Goal: Task Accomplishment & Management: Manage account settings

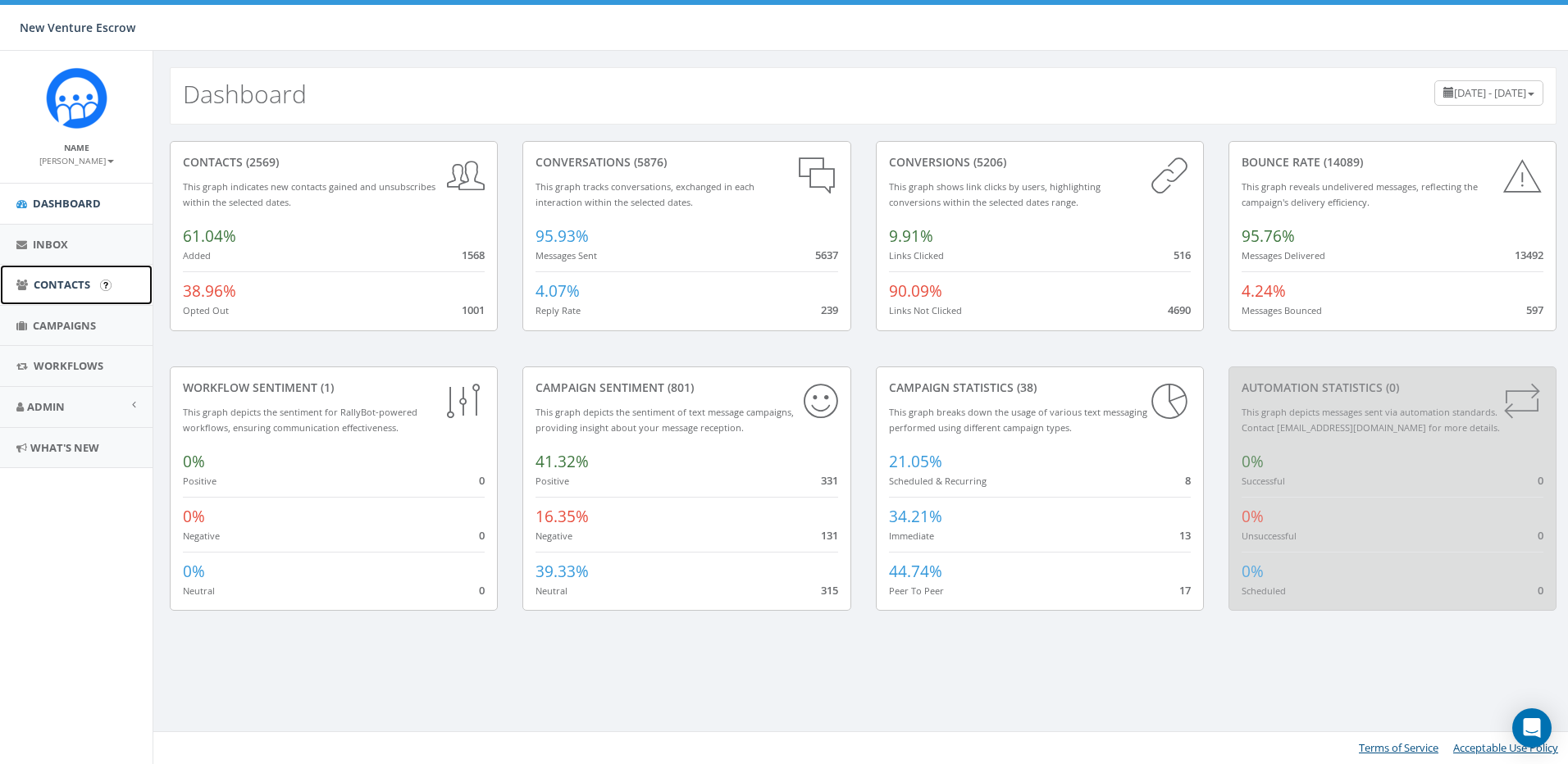
click at [76, 289] on span "Contacts" at bounding box center [62, 284] width 57 height 15
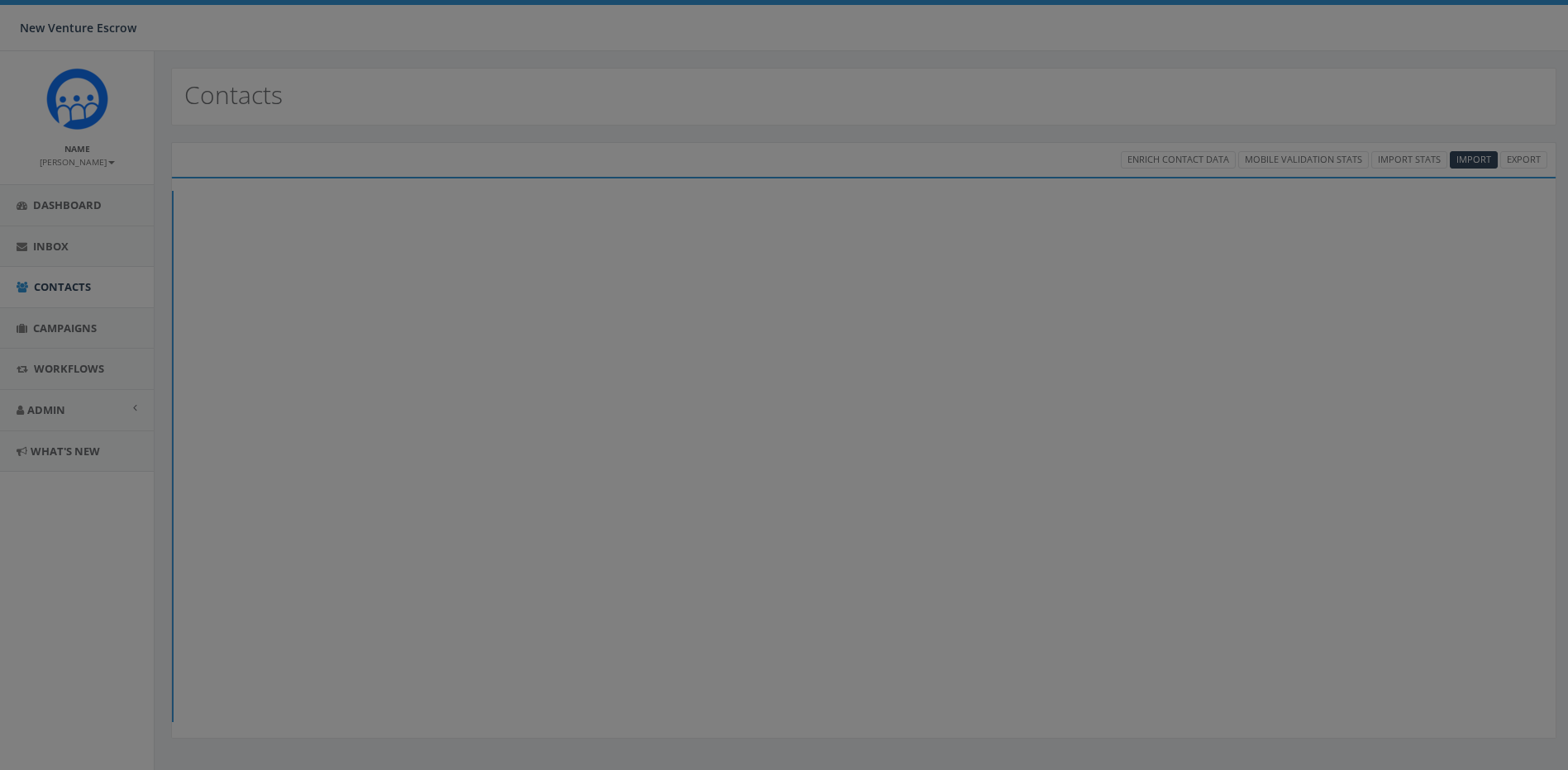
select select
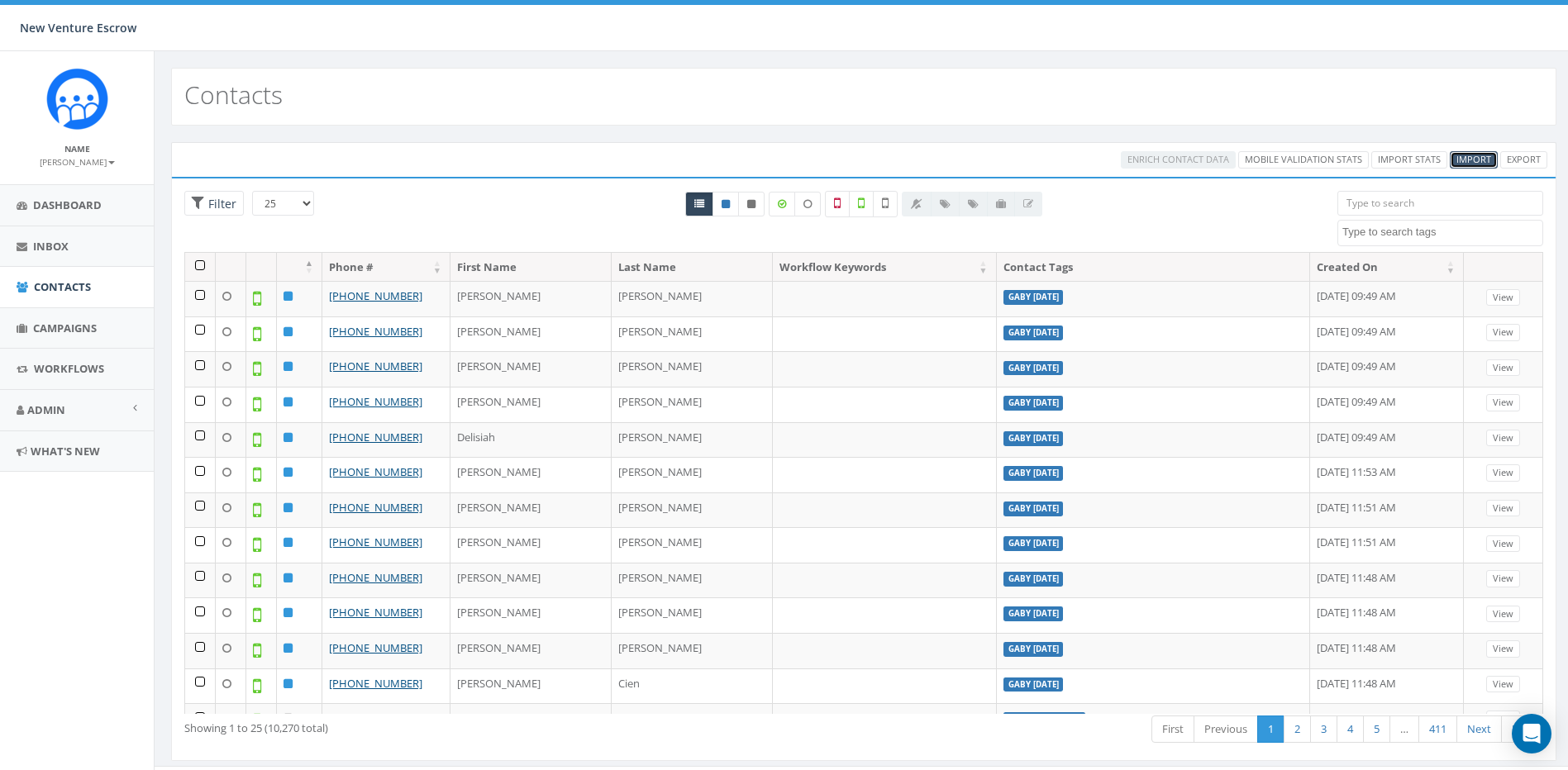
click at [1469, 153] on span "Import" at bounding box center [1473, 159] width 34 height 12
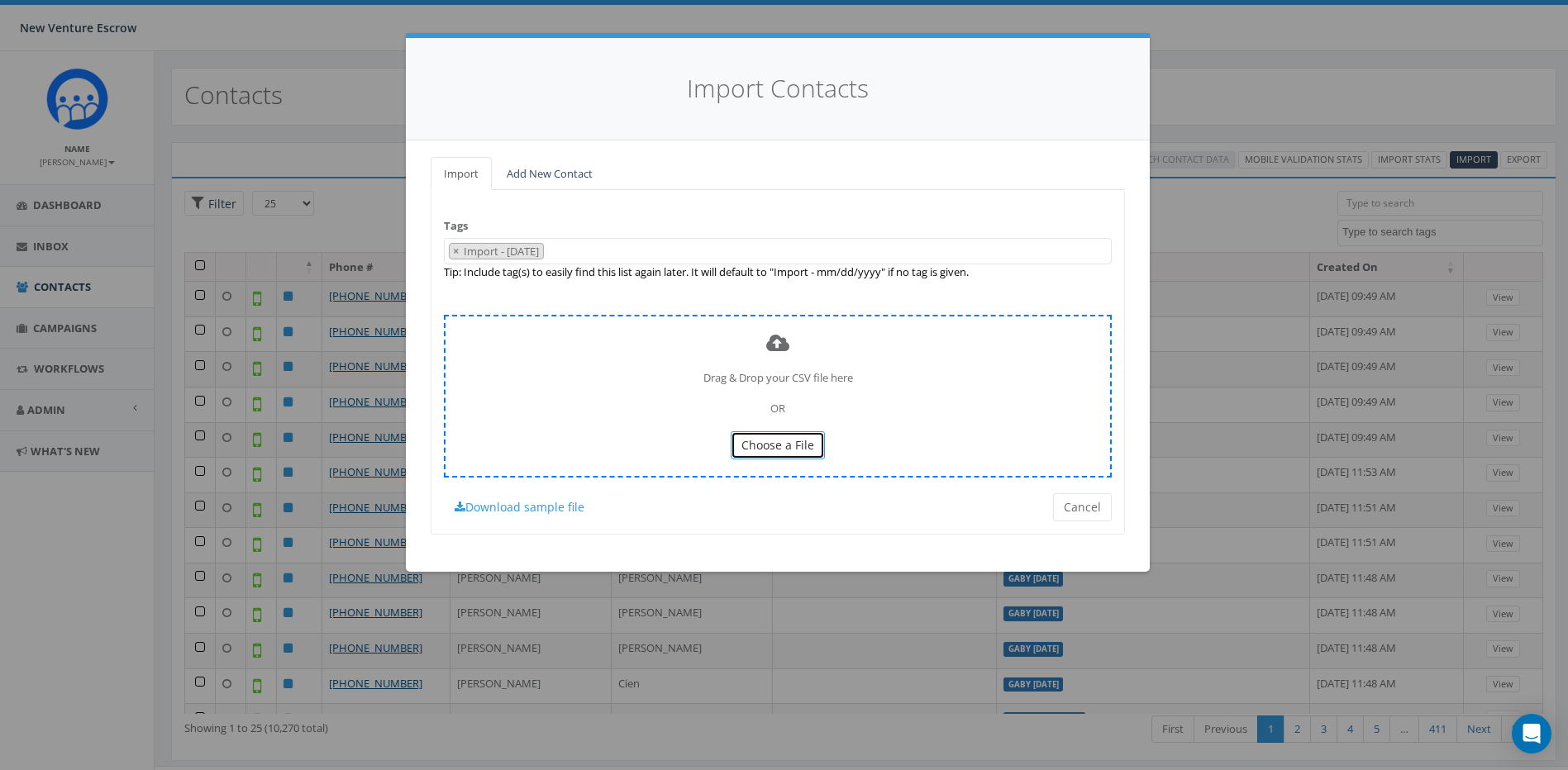
click at [755, 447] on span "Choose a File" at bounding box center [778, 445] width 73 height 15
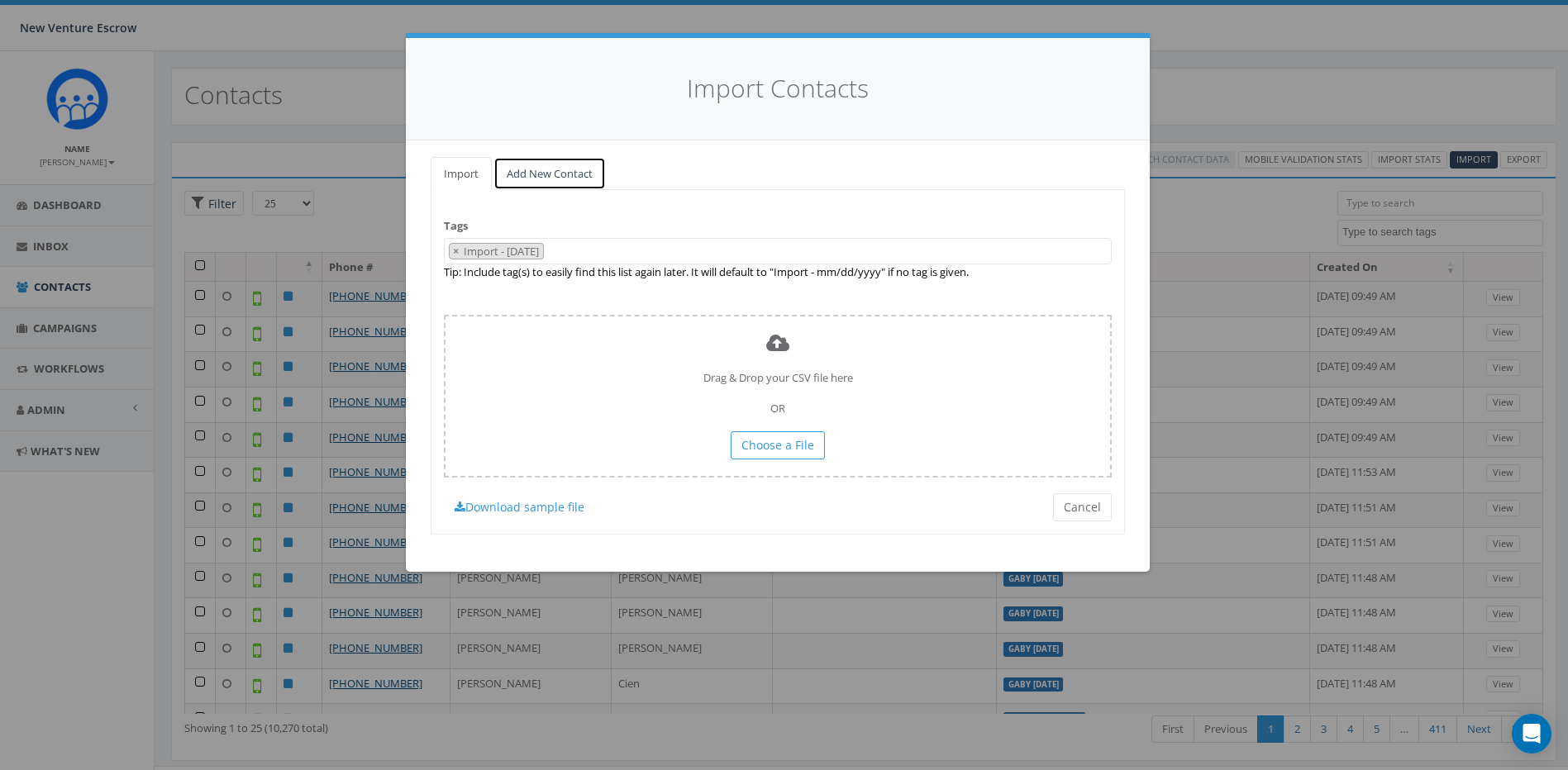
click at [547, 177] on link "Add New Contact" at bounding box center [549, 173] width 113 height 33
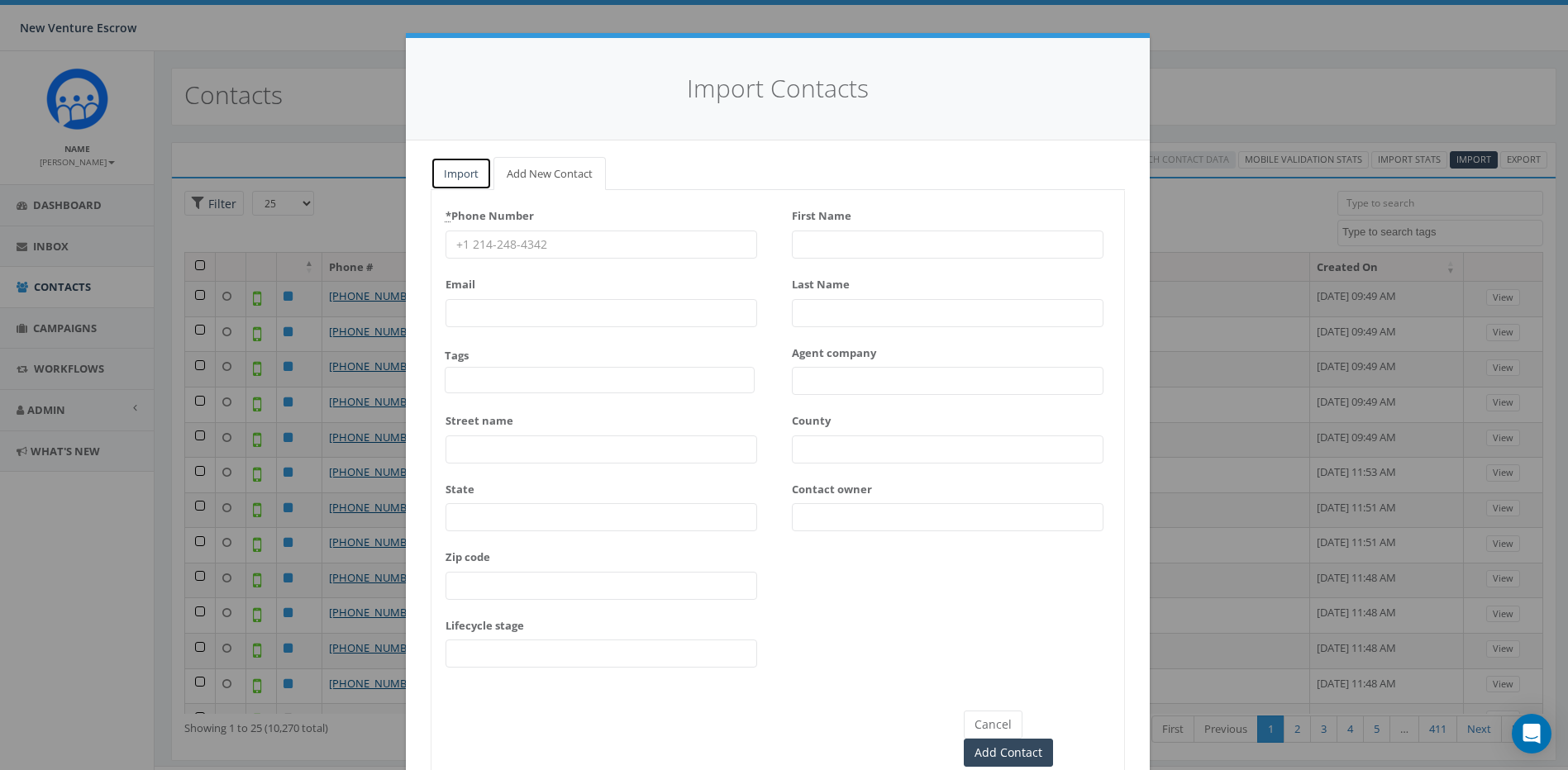
click at [464, 175] on link "Import" at bounding box center [462, 173] width 61 height 33
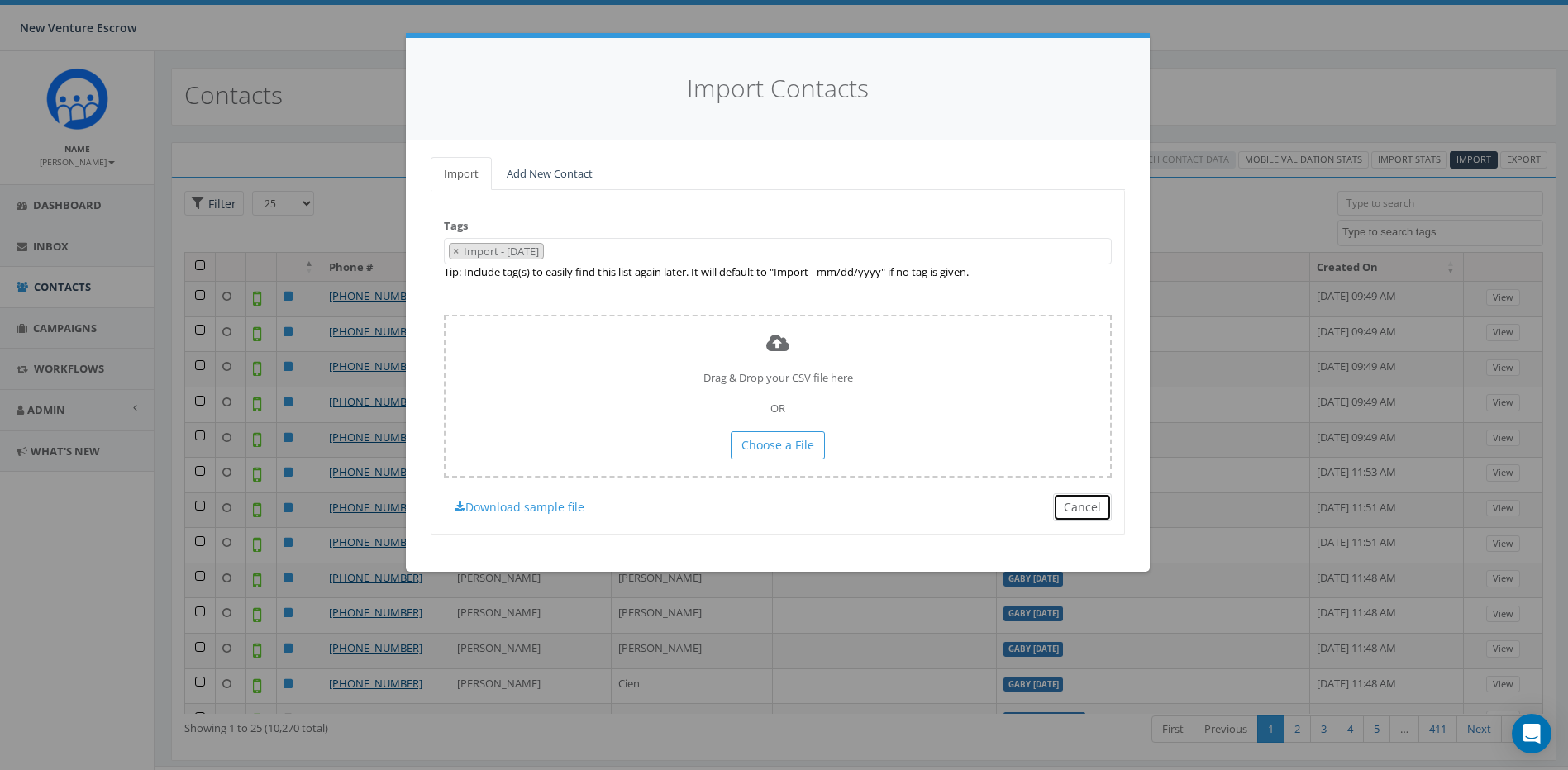
click at [1098, 511] on button "Cancel" at bounding box center [1082, 506] width 58 height 28
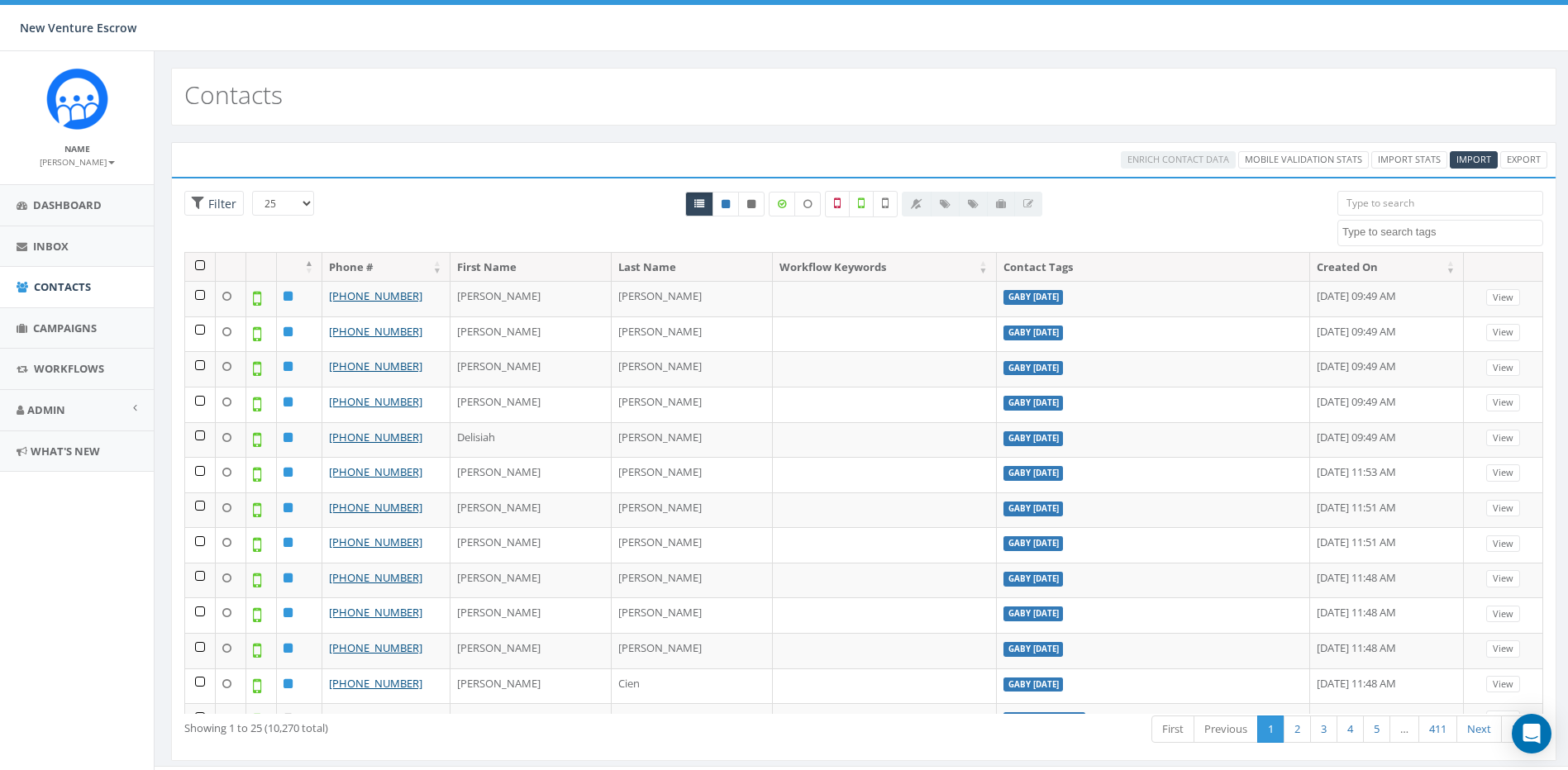
click at [1407, 235] on textarea "Search" at bounding box center [1442, 232] width 200 height 15
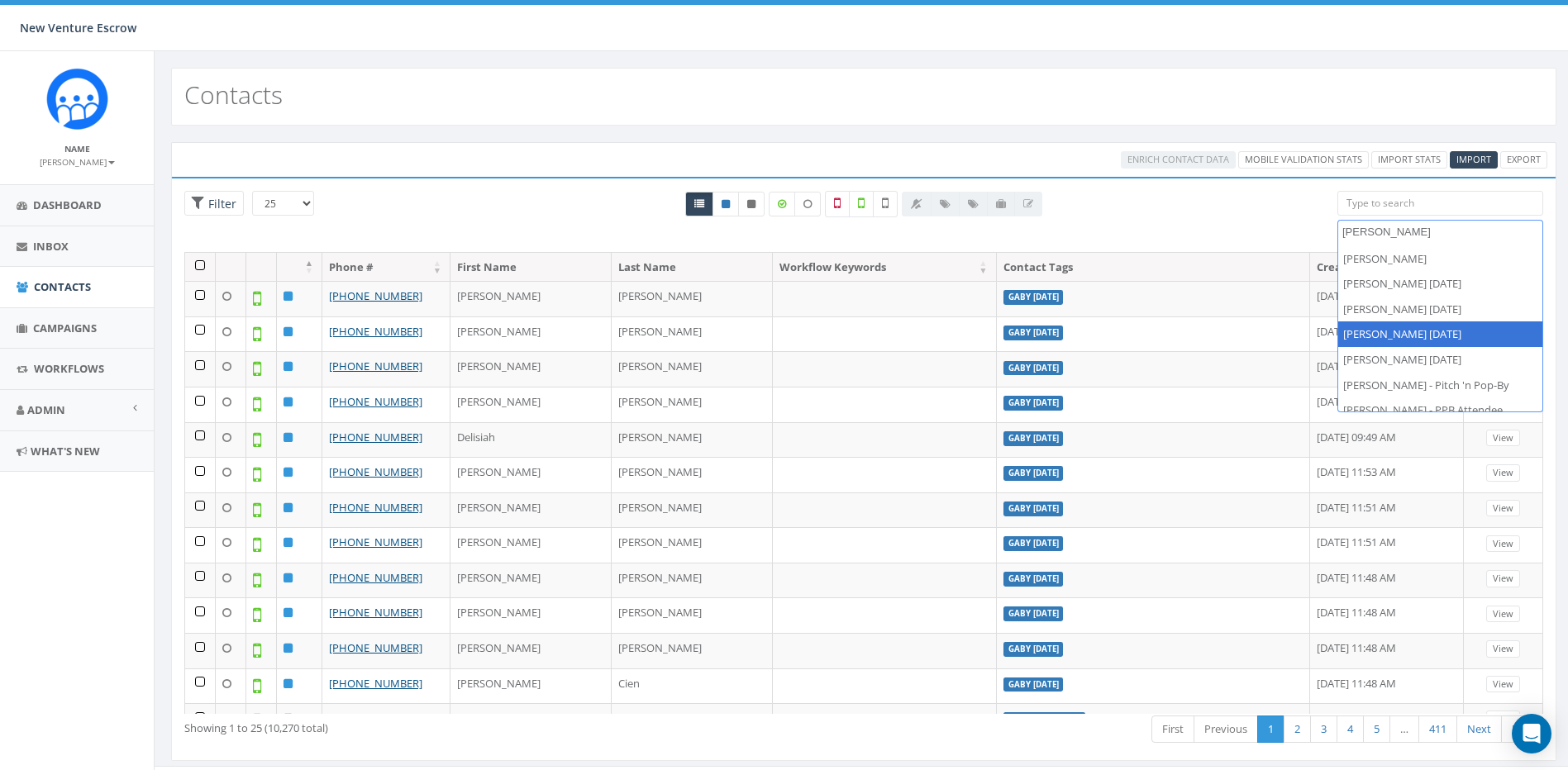
scroll to position [11, 0]
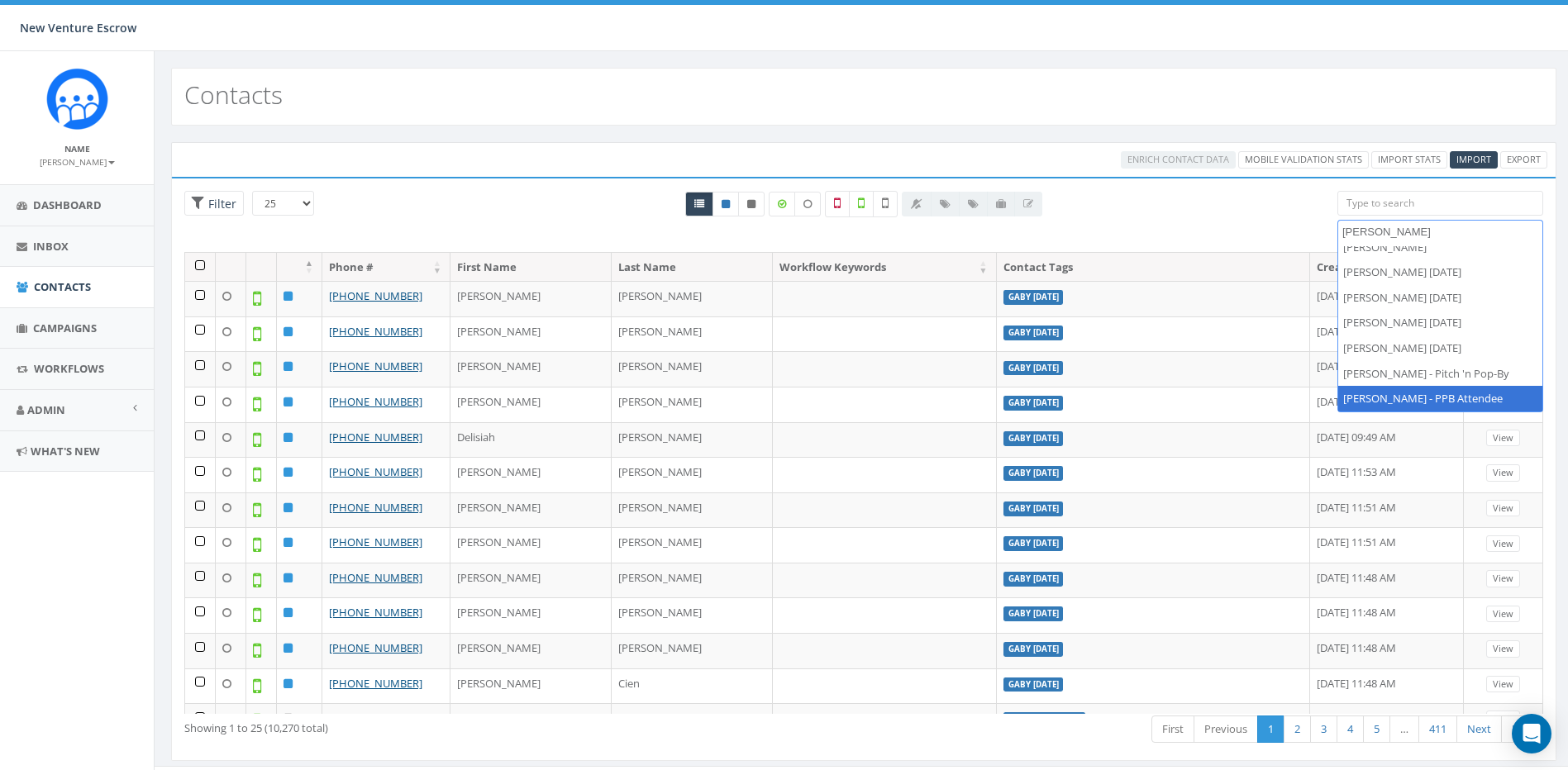
type textarea "tamarra"
select select "Tamarra - PPB Attendee"
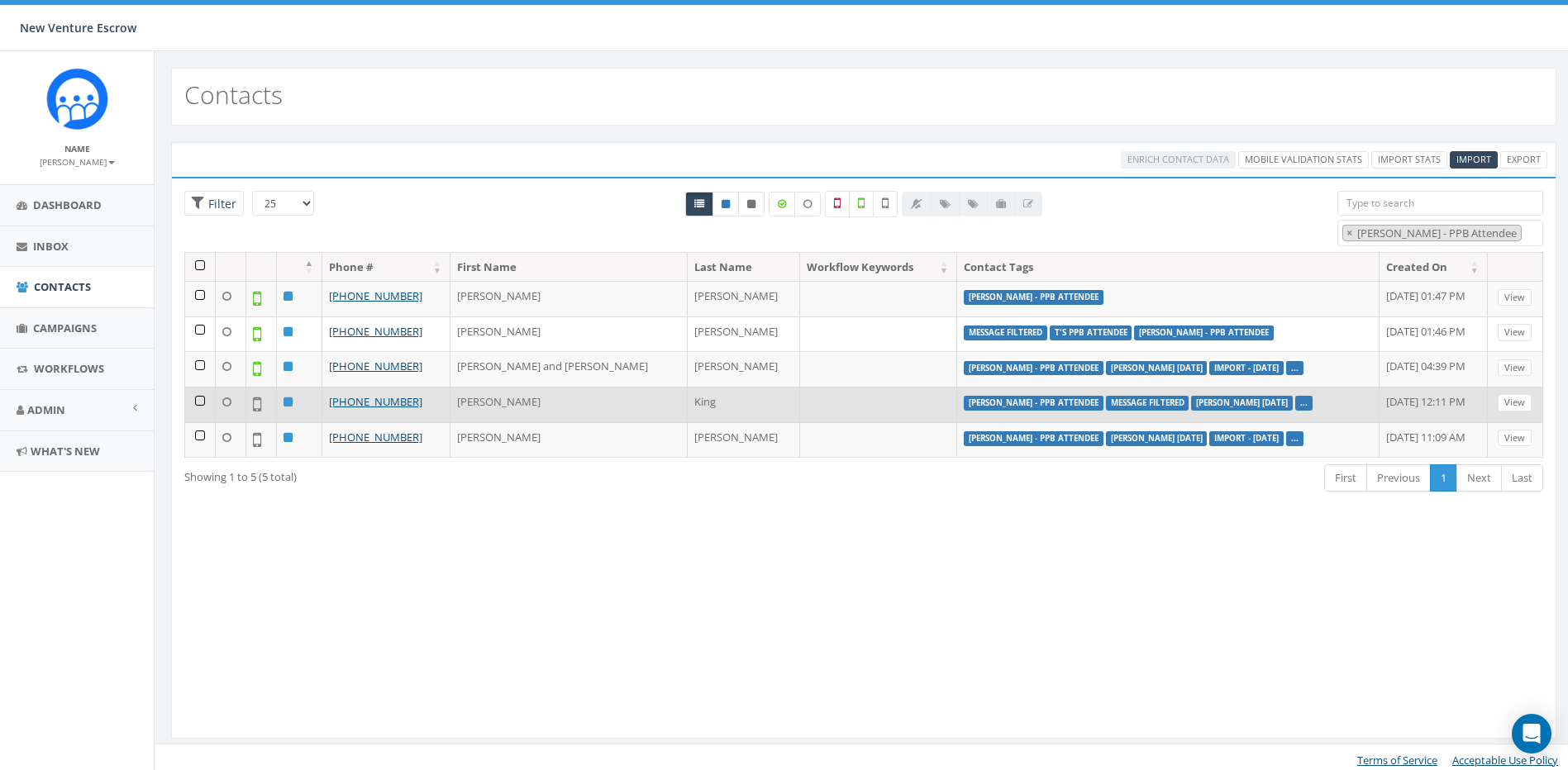
click at [199, 404] on td at bounding box center [201, 404] width 31 height 35
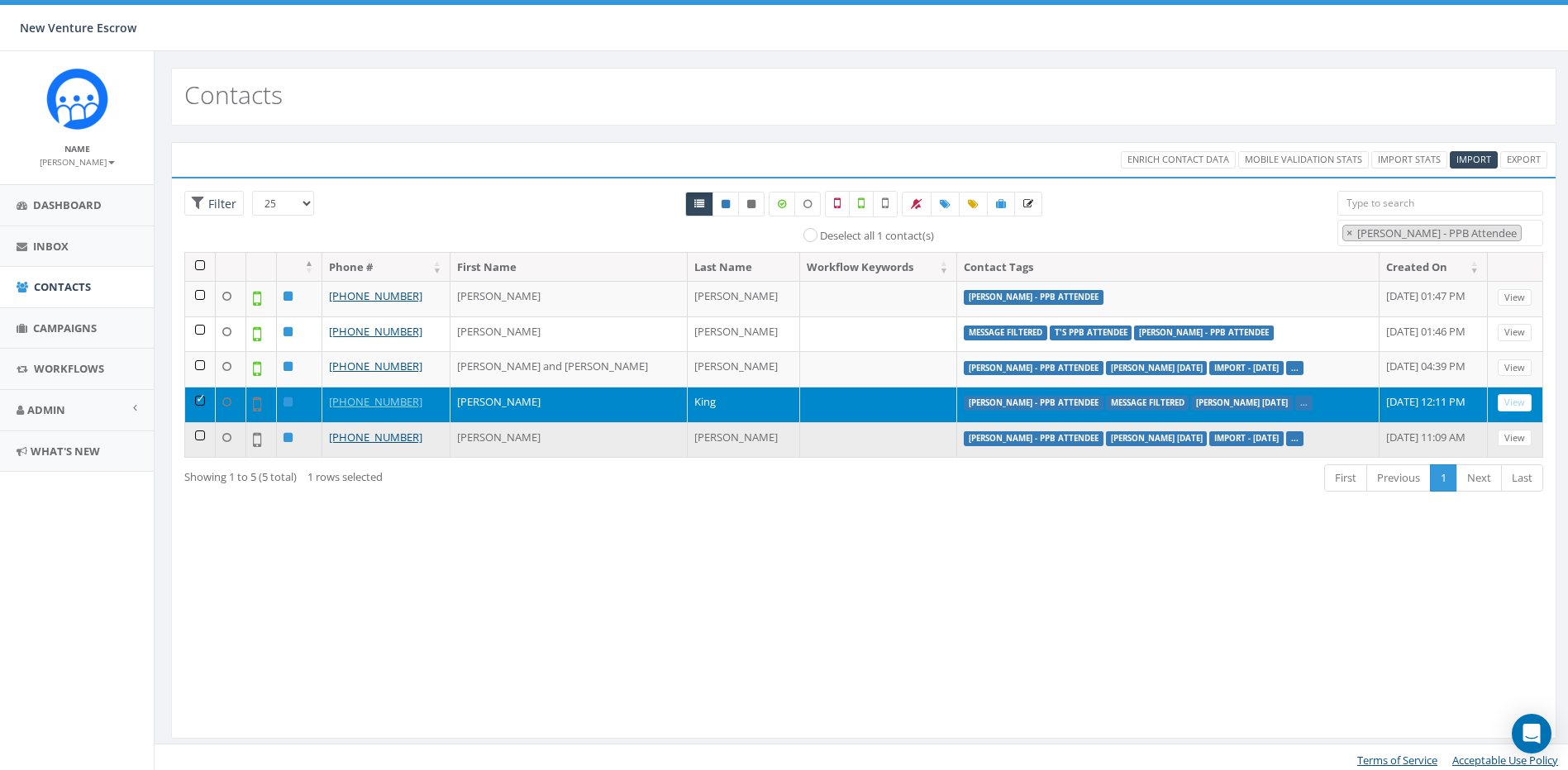
click at [197, 437] on td at bounding box center [201, 439] width 31 height 35
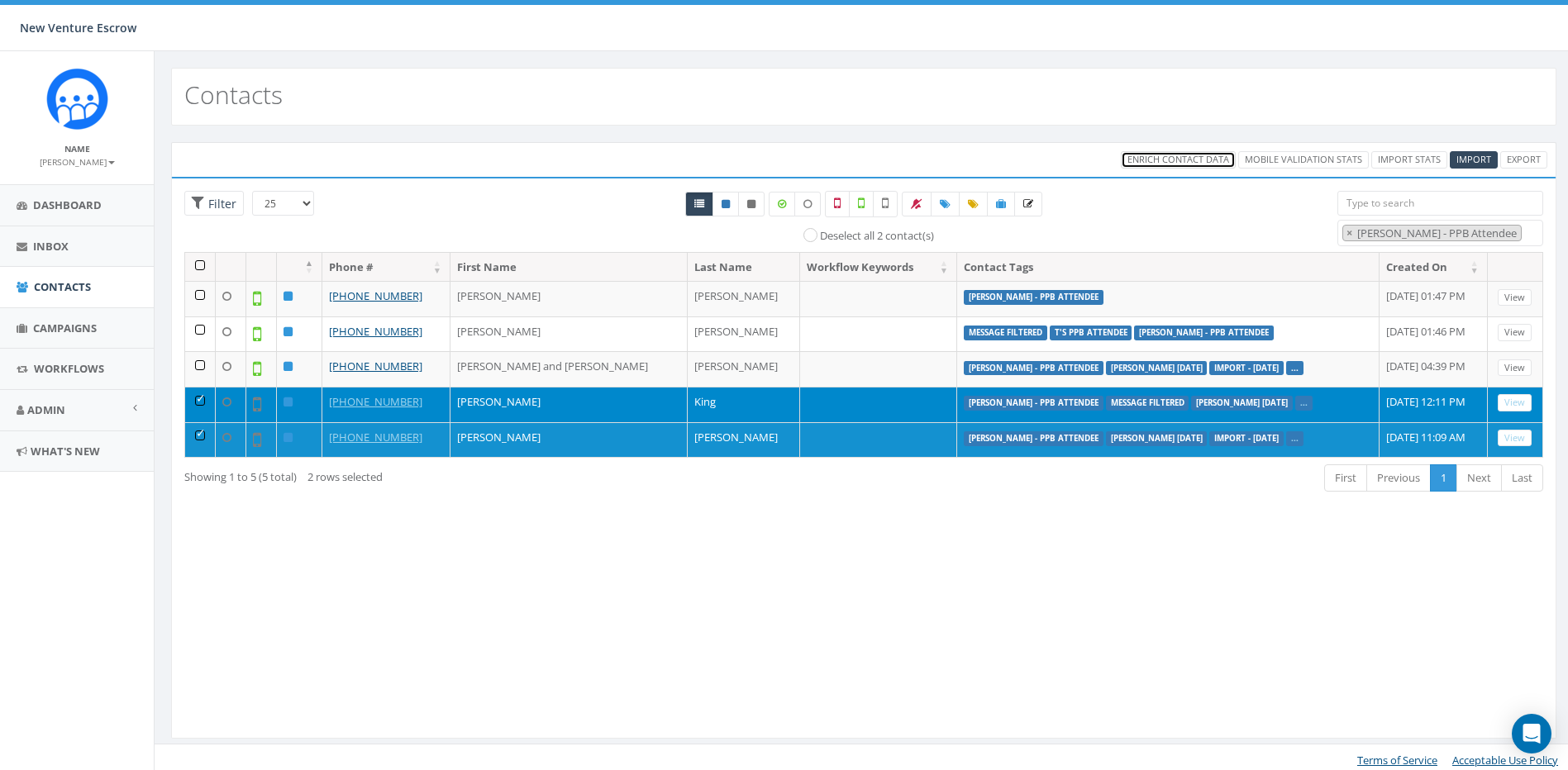
click at [1182, 160] on span "Enrich Contact Data" at bounding box center [1178, 159] width 101 height 12
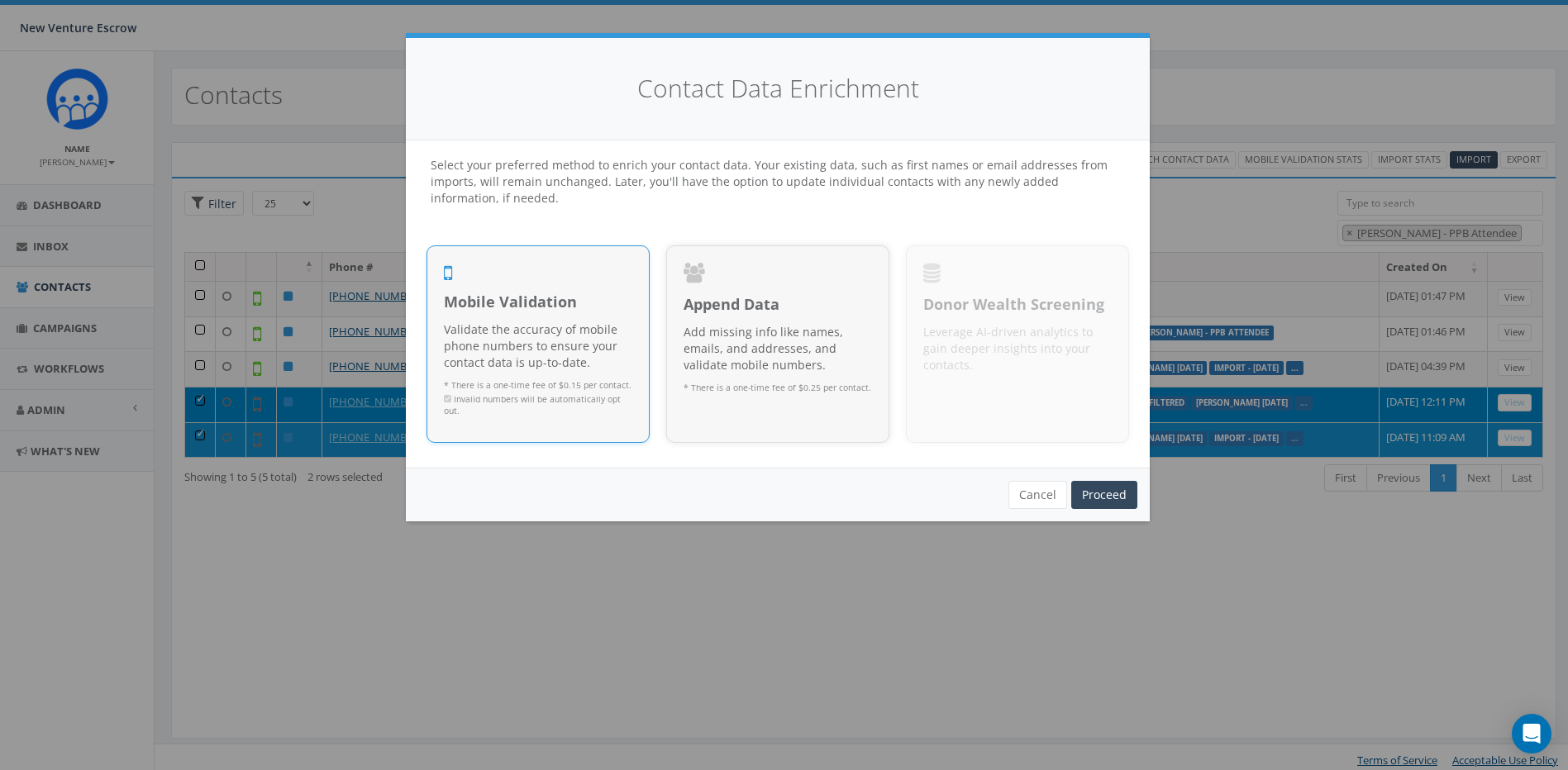
click at [496, 321] on p "Validate the accuracy of mobile phone numbers to ensure your contact data is up…" at bounding box center [537, 346] width 188 height 50
click at [1031, 503] on button "Cancel" at bounding box center [1037, 494] width 58 height 28
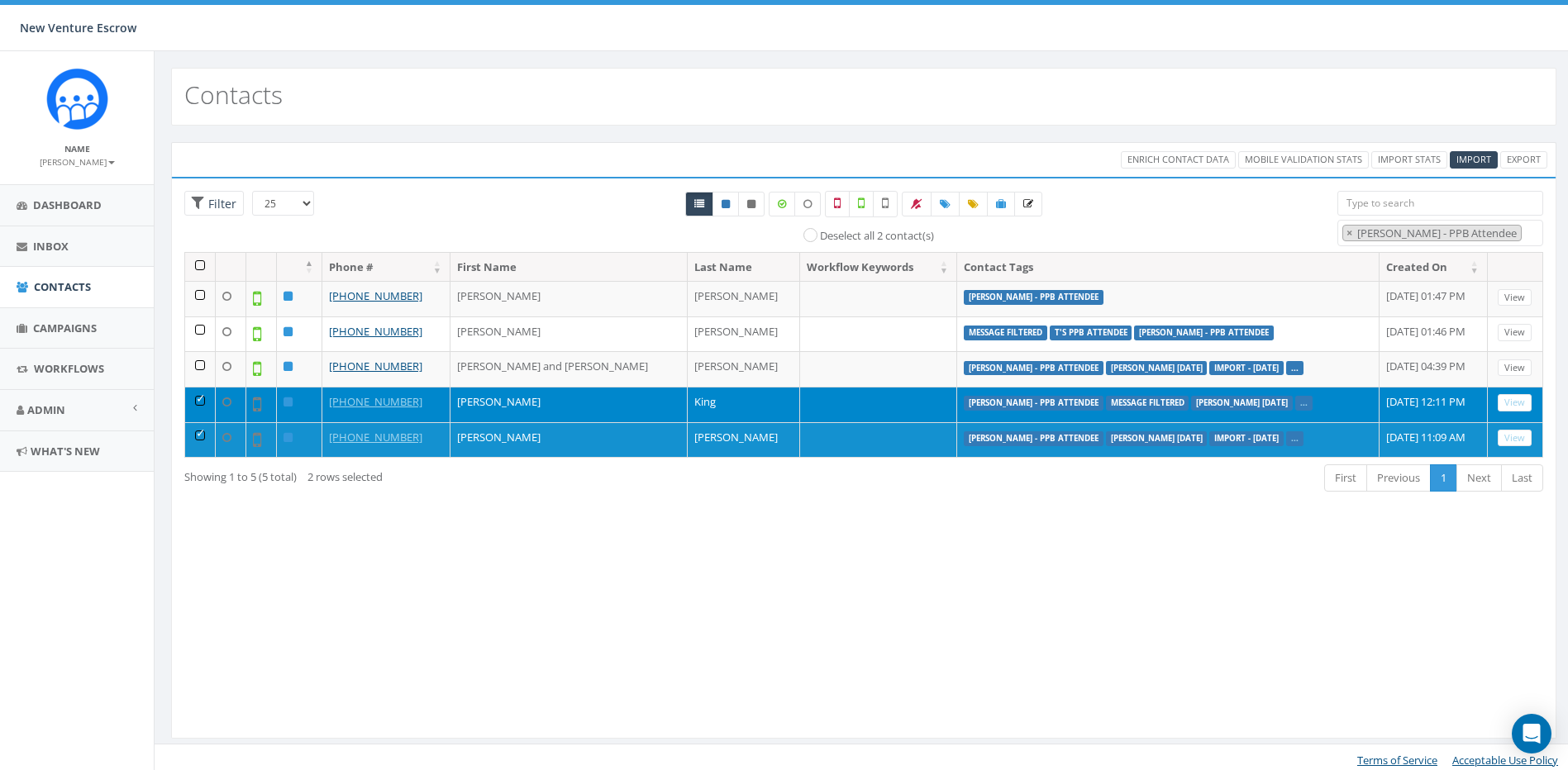
click at [200, 396] on td at bounding box center [201, 404] width 31 height 35
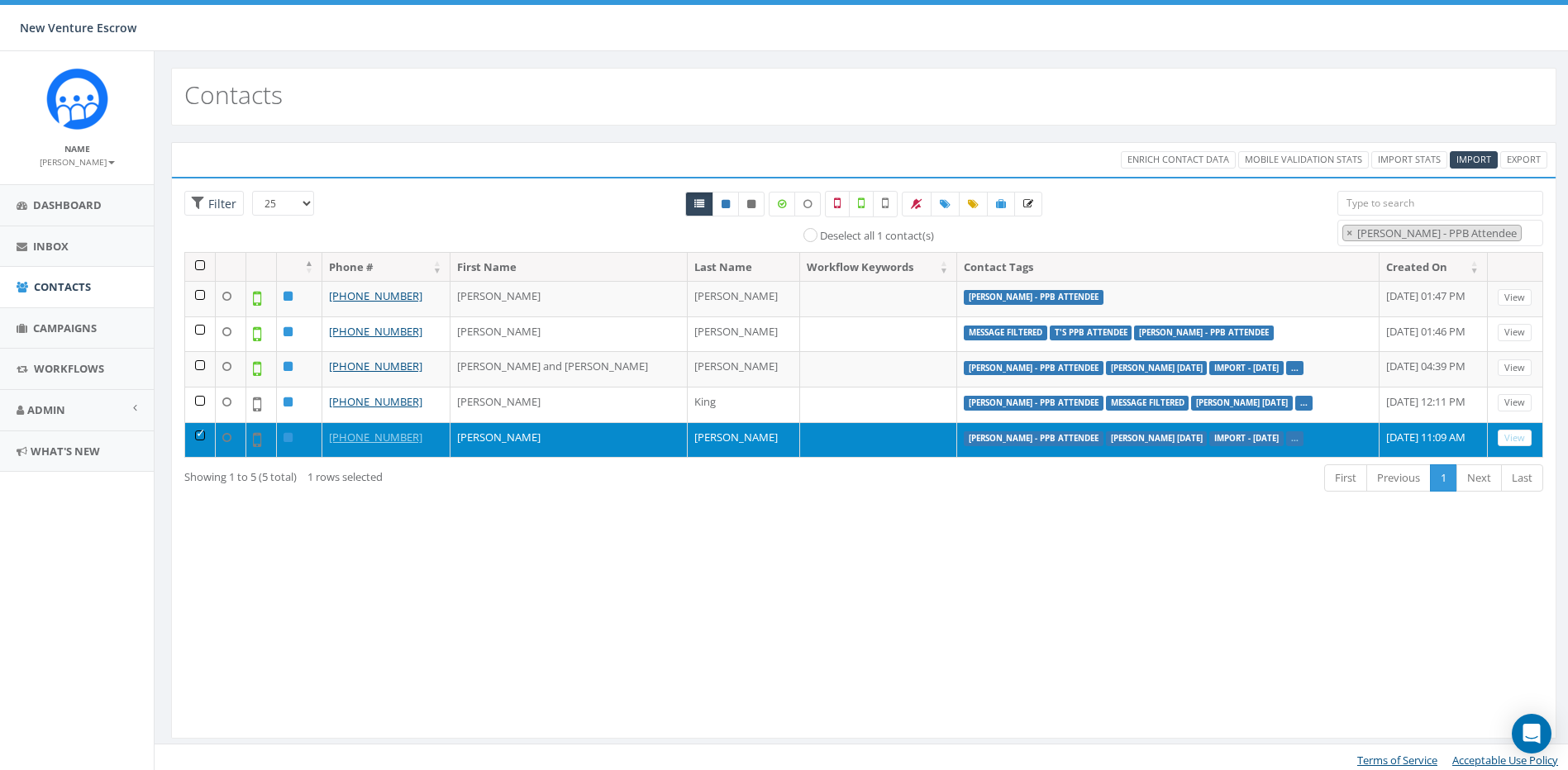
click at [200, 431] on td at bounding box center [201, 439] width 31 height 35
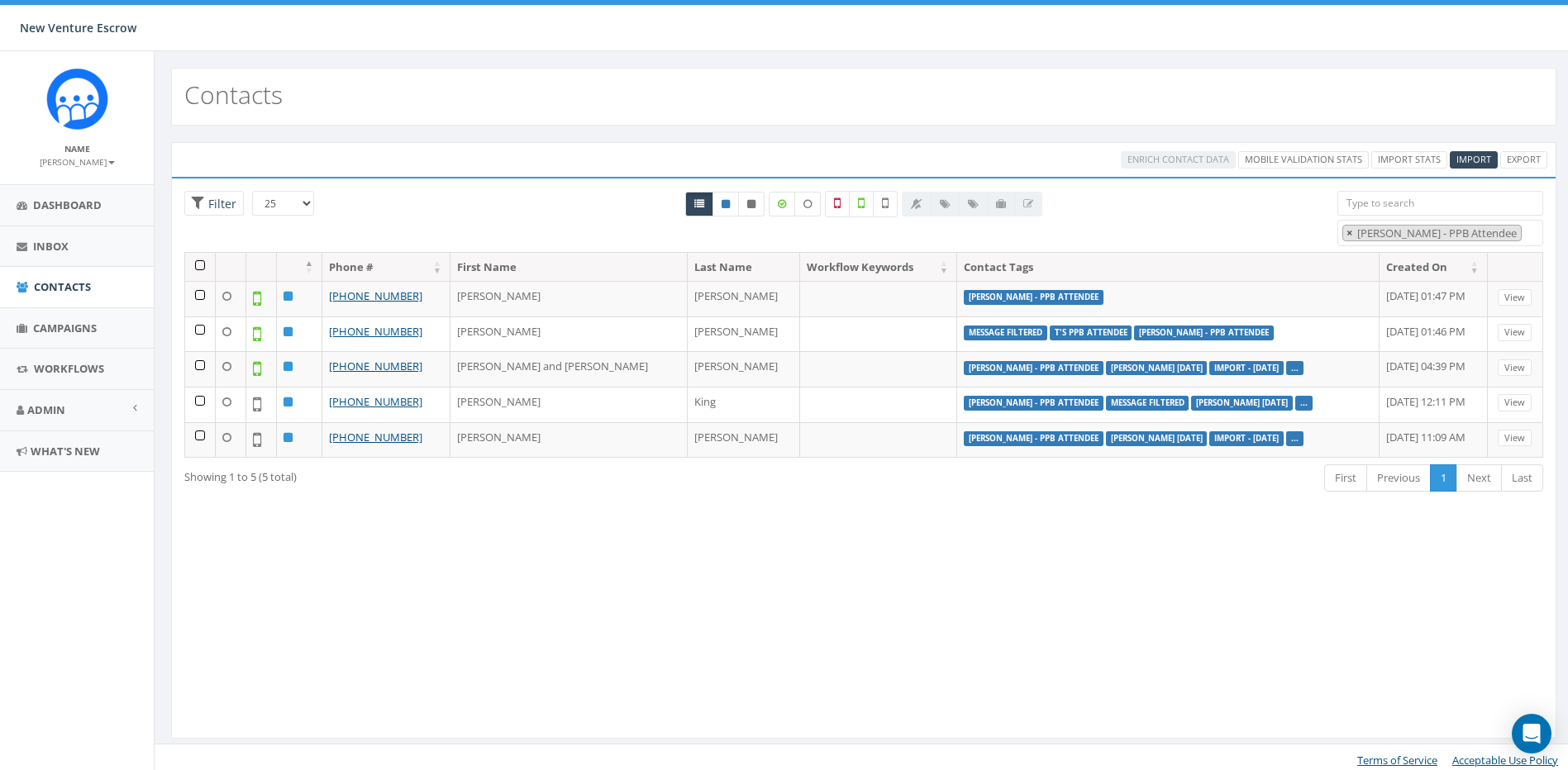
click at [1350, 230] on span "×" at bounding box center [1349, 233] width 6 height 15
select select
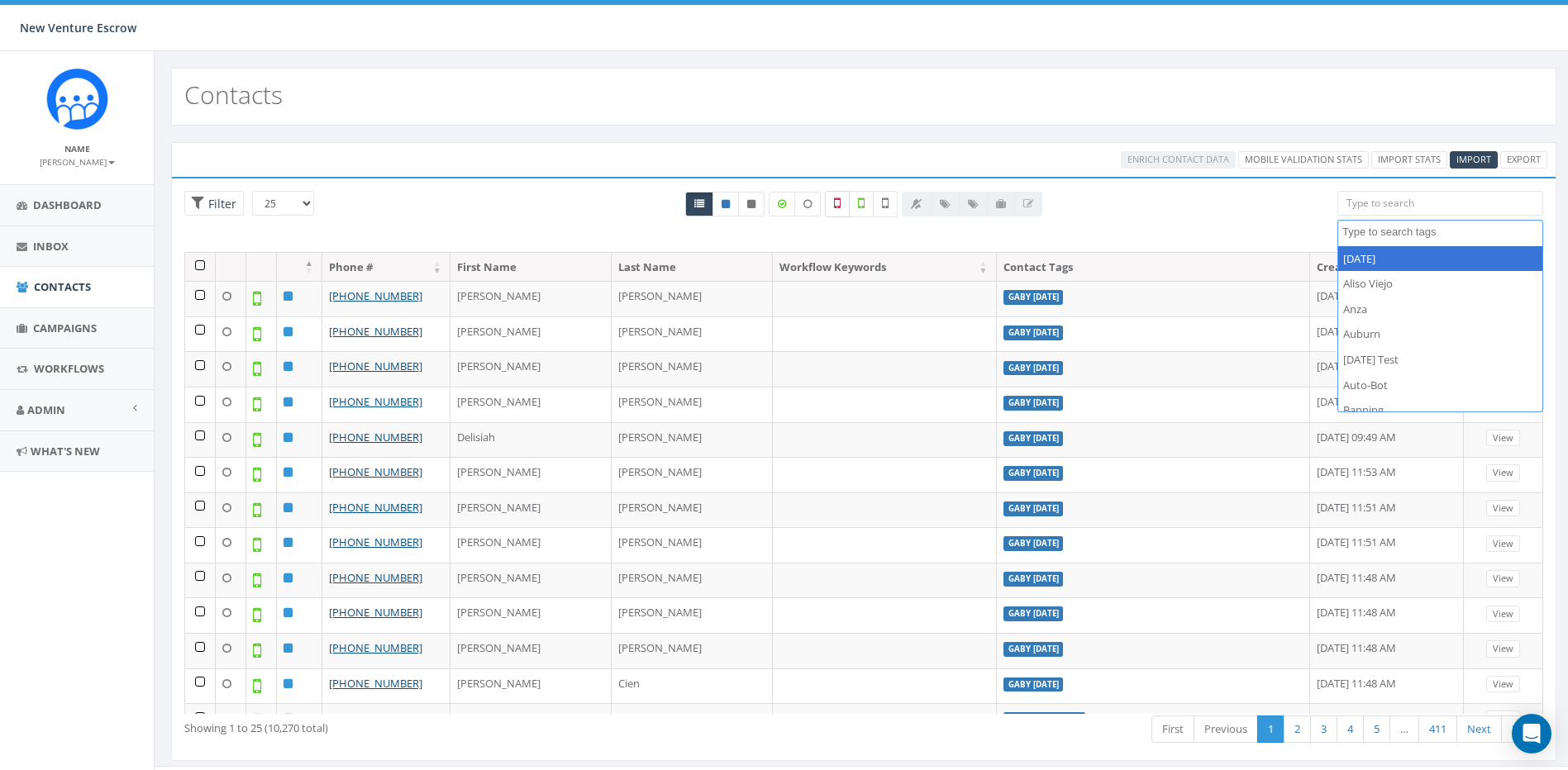
click at [840, 205] on icon at bounding box center [837, 203] width 7 height 15
checkbox input "true"
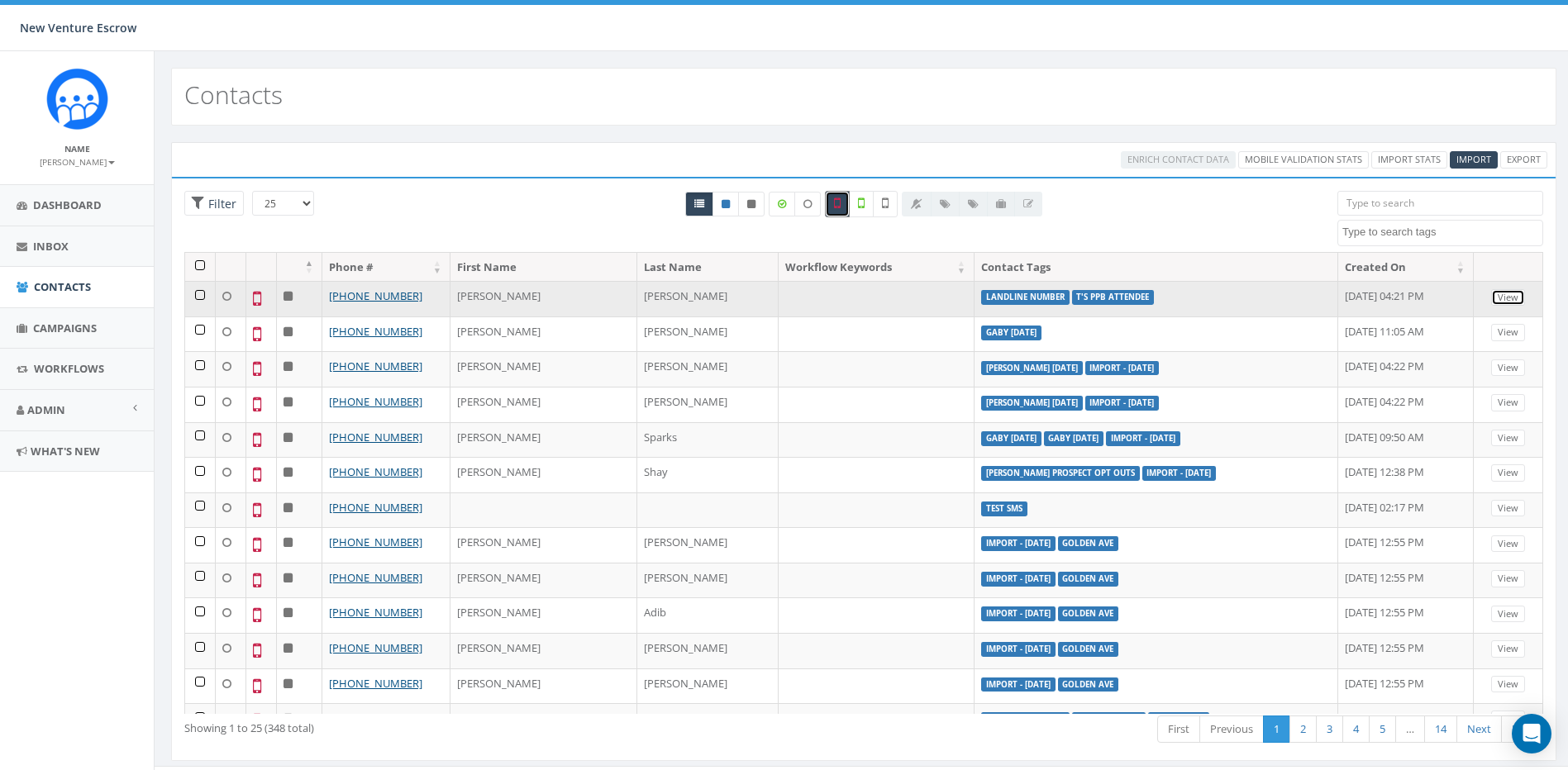
click at [1497, 299] on link "View" at bounding box center [1507, 298] width 33 height 17
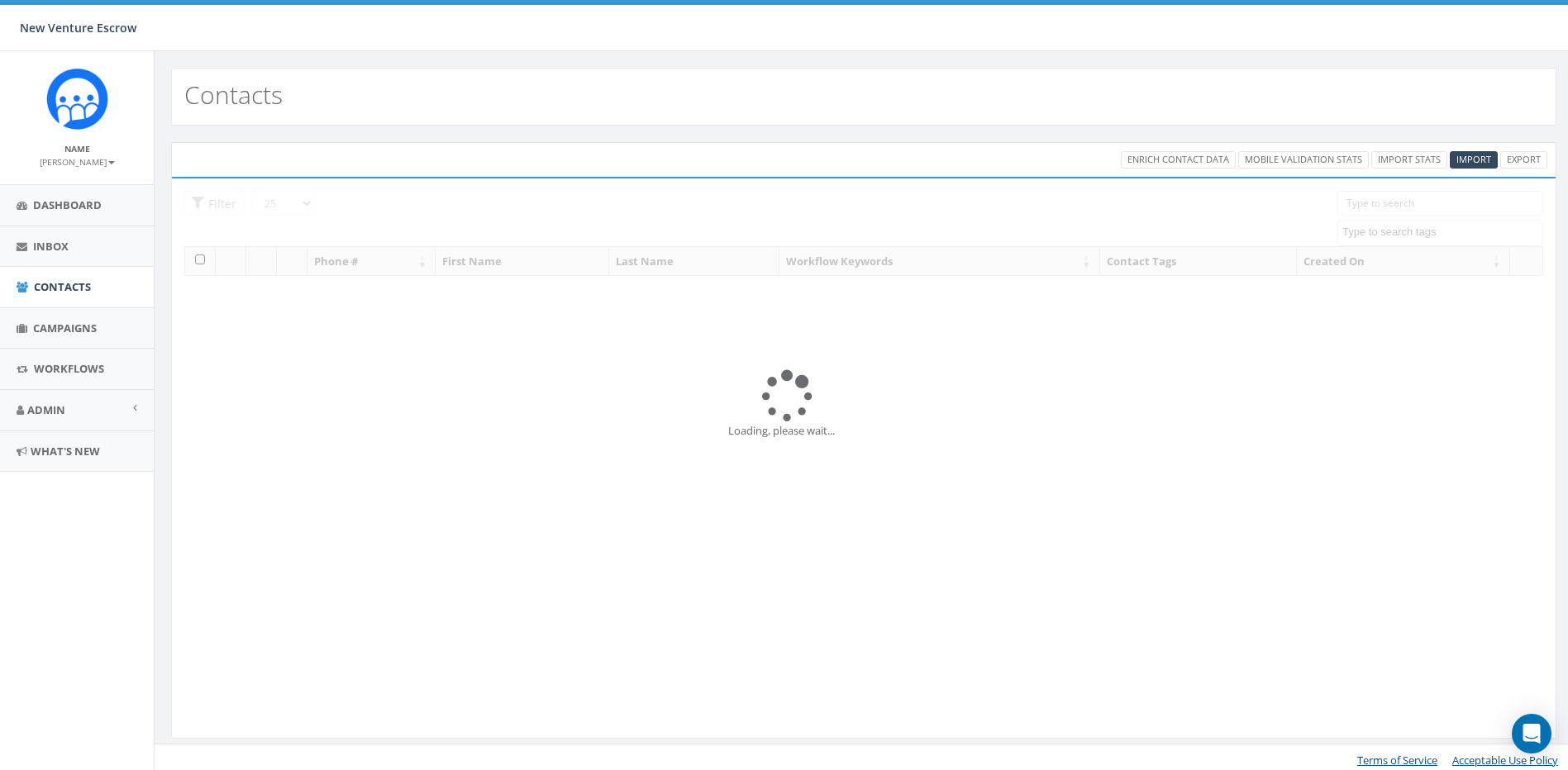
select select
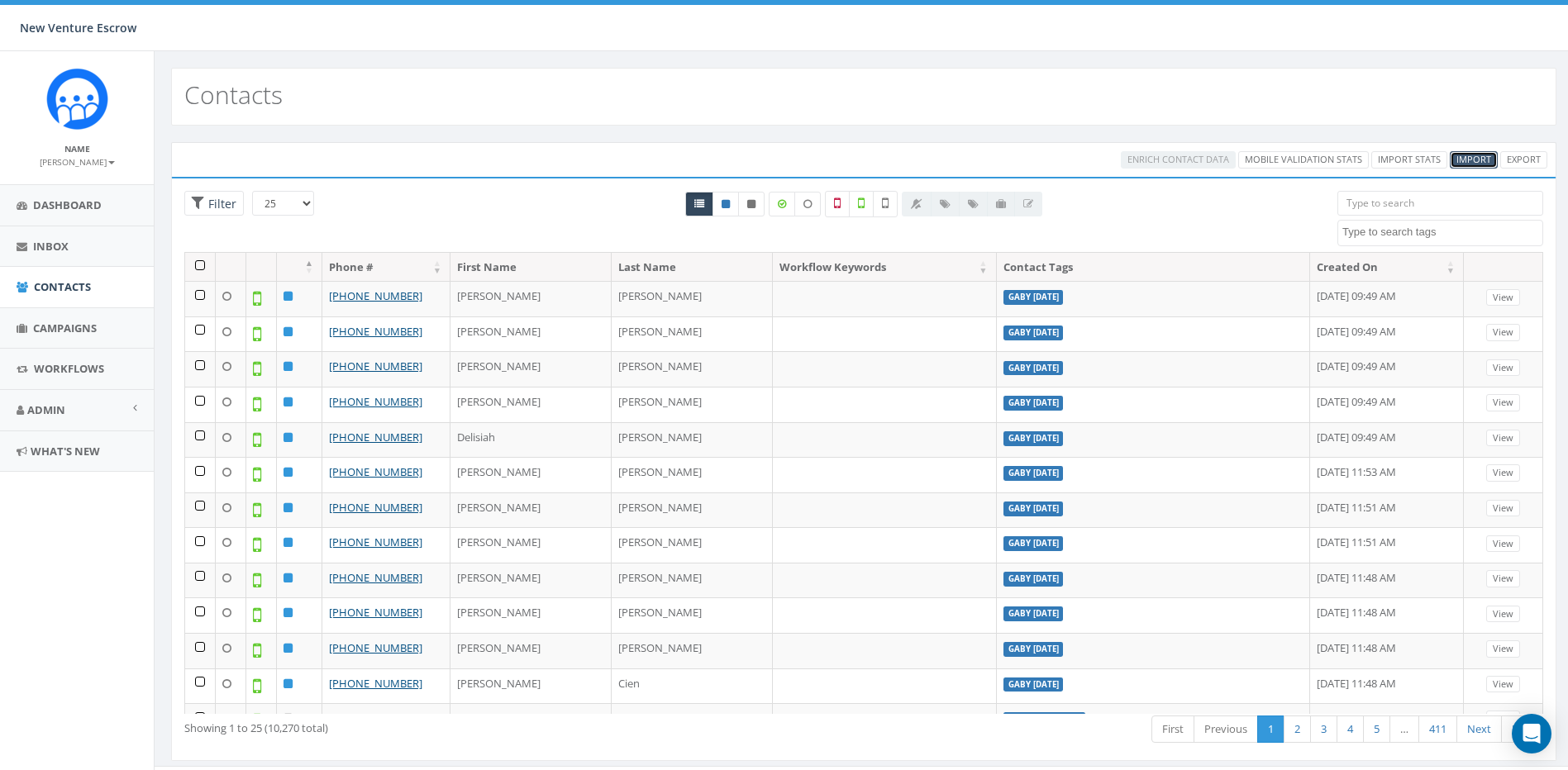
click at [1467, 167] on link "Import" at bounding box center [1473, 160] width 48 height 17
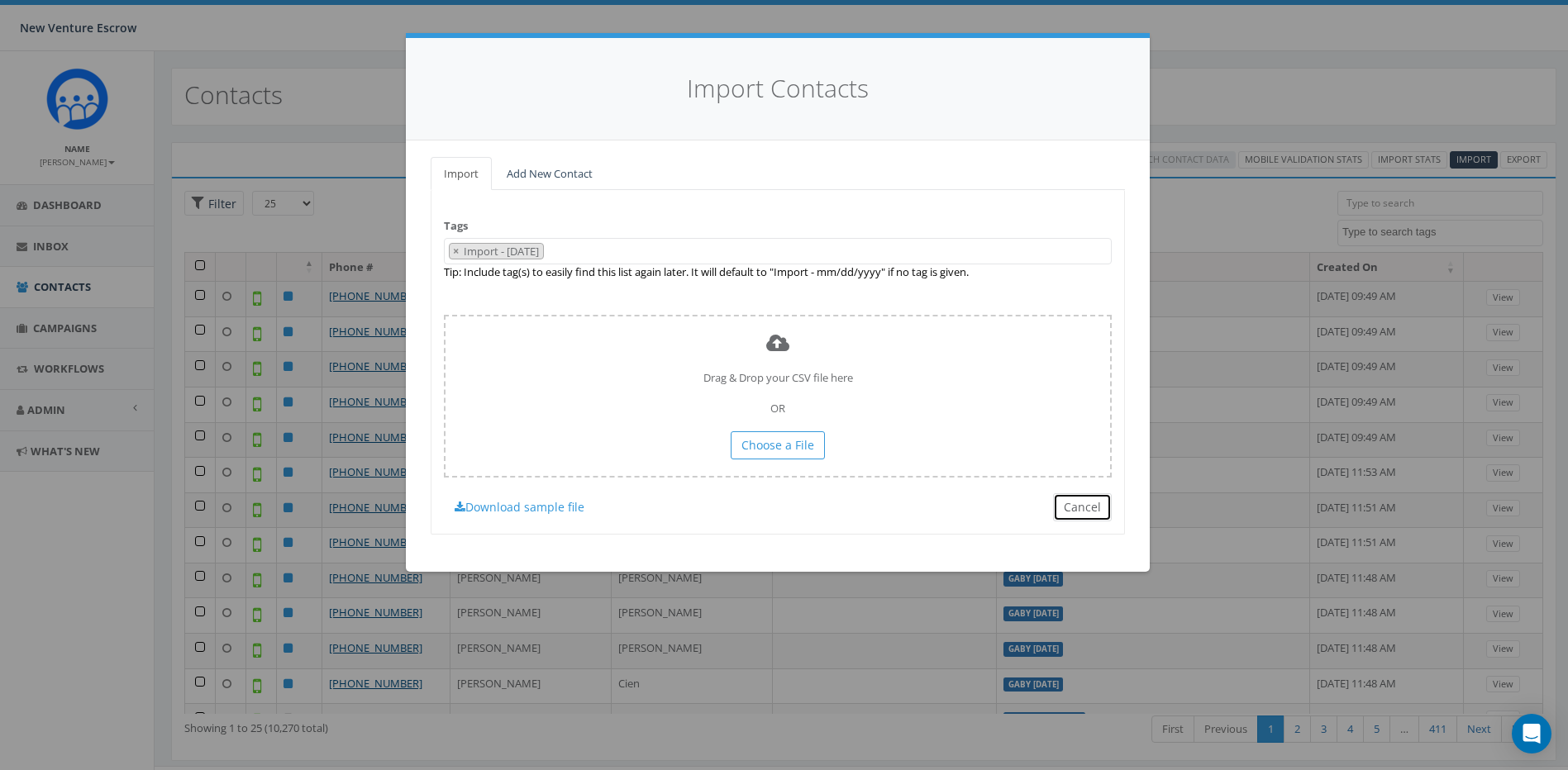
click at [1093, 502] on button "Cancel" at bounding box center [1082, 506] width 58 height 28
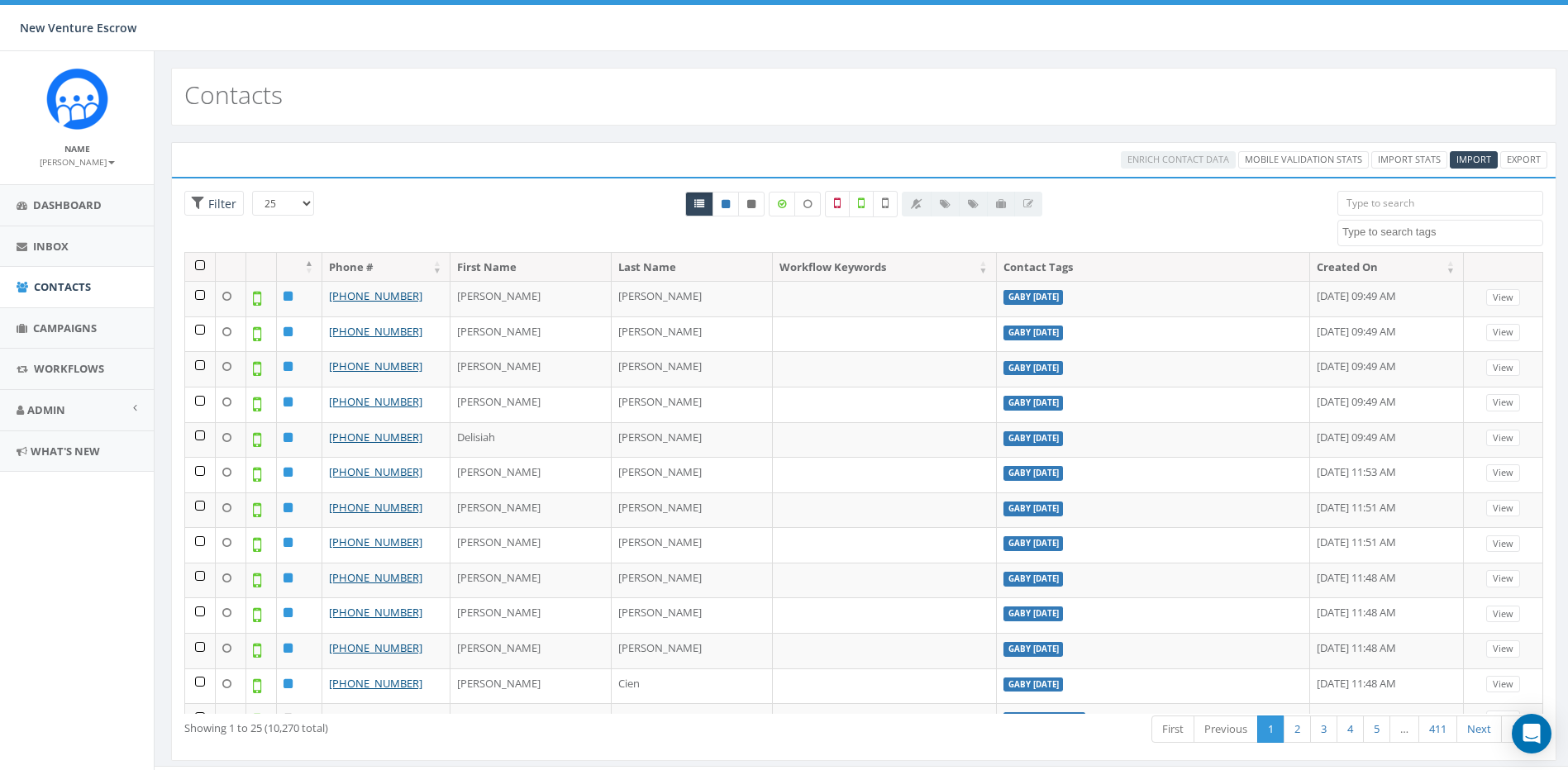
click at [1435, 225] on textarea "Search" at bounding box center [1442, 232] width 200 height 15
click at [1261, 227] on div at bounding box center [863, 222] width 922 height 61
